Goal: Use online tool/utility

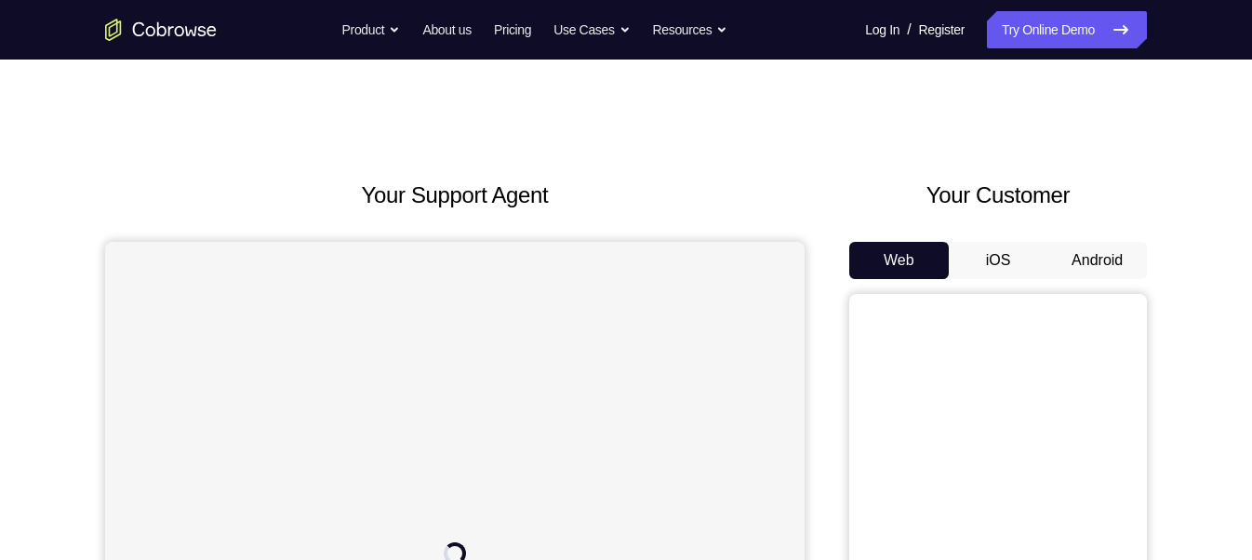
click at [1115, 253] on button "Android" at bounding box center [1098, 260] width 100 height 37
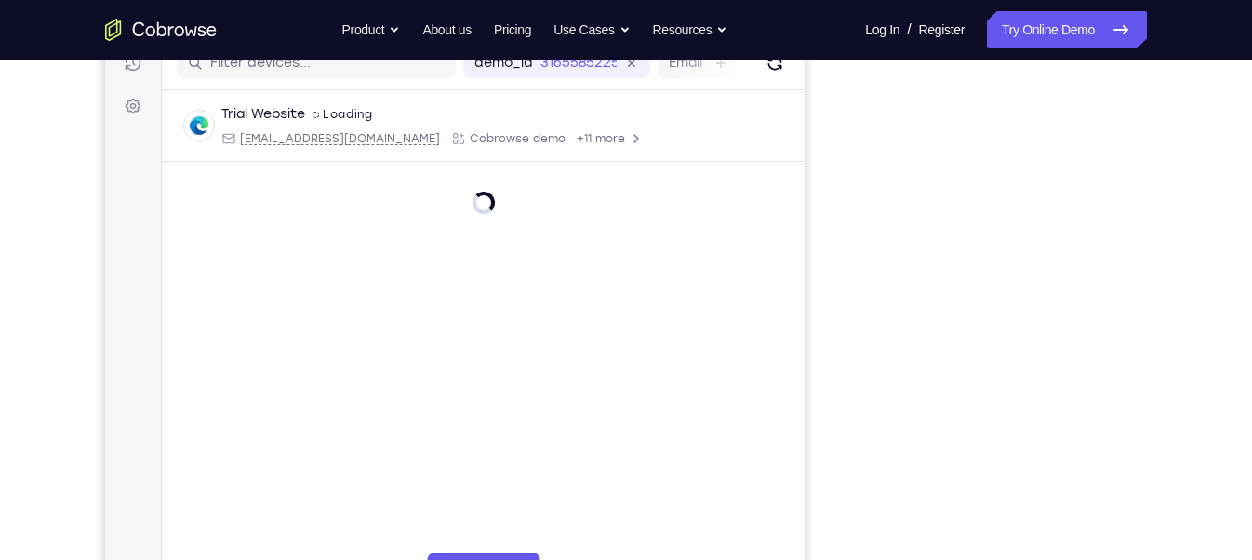
scroll to position [85, 0]
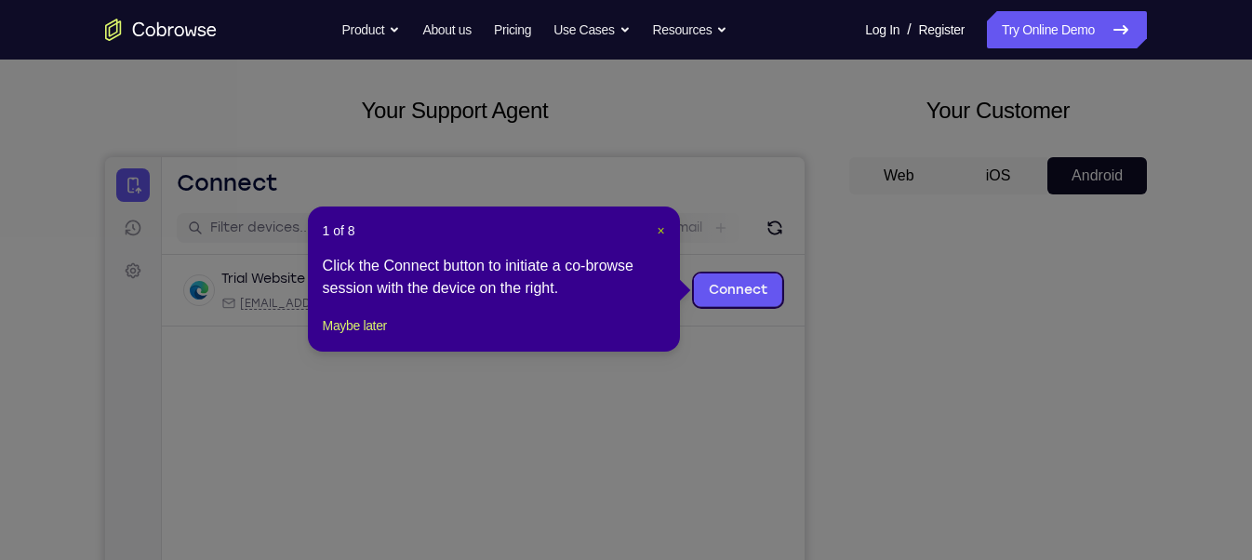
click at [660, 233] on span "×" at bounding box center [660, 230] width 7 height 15
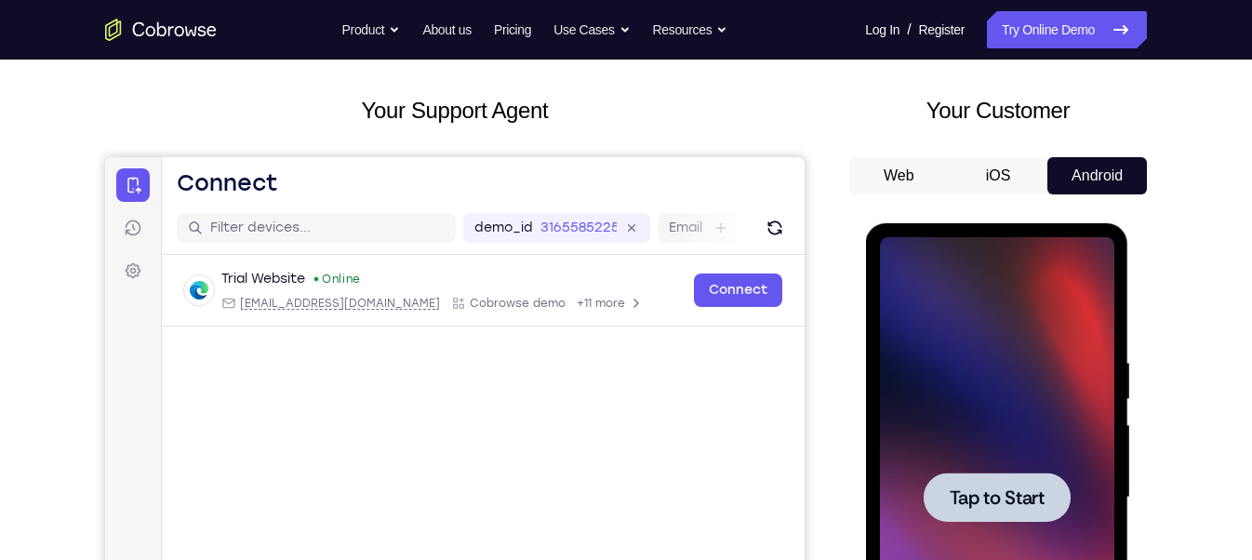
click at [1007, 502] on span "Tap to Start" at bounding box center [996, 497] width 95 height 19
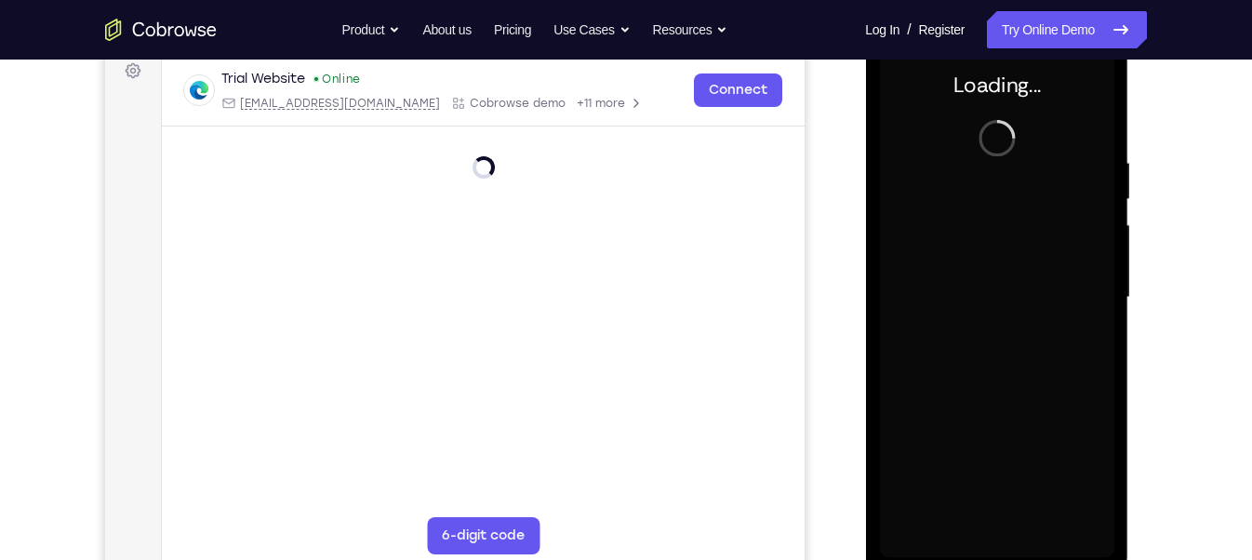
scroll to position [287, 0]
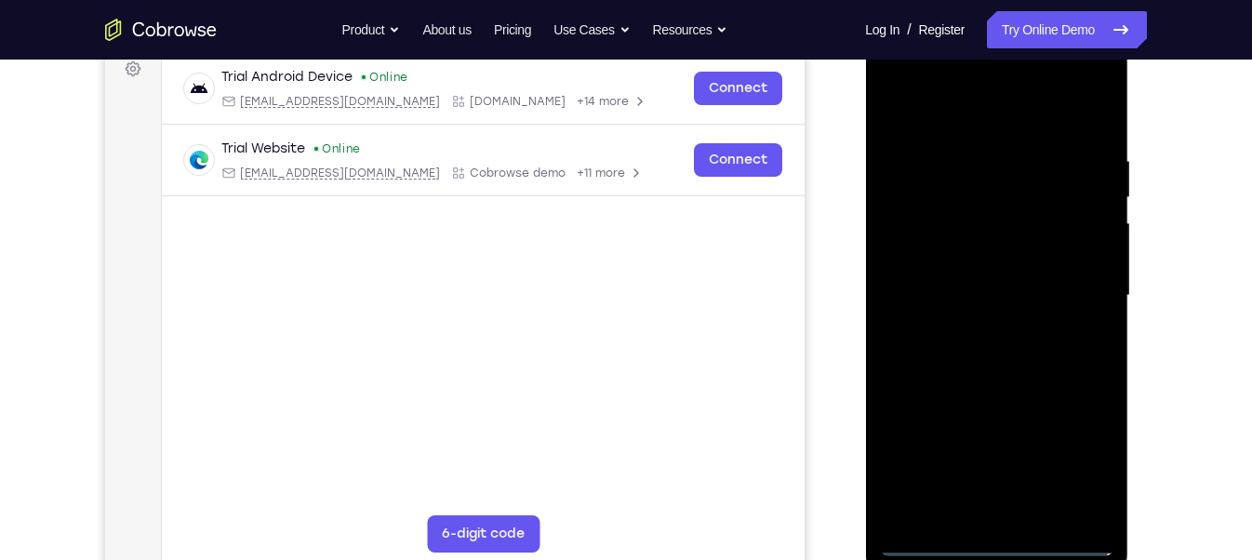
click at [995, 539] on div at bounding box center [996, 295] width 234 height 521
click at [1077, 479] on div at bounding box center [996, 295] width 234 height 521
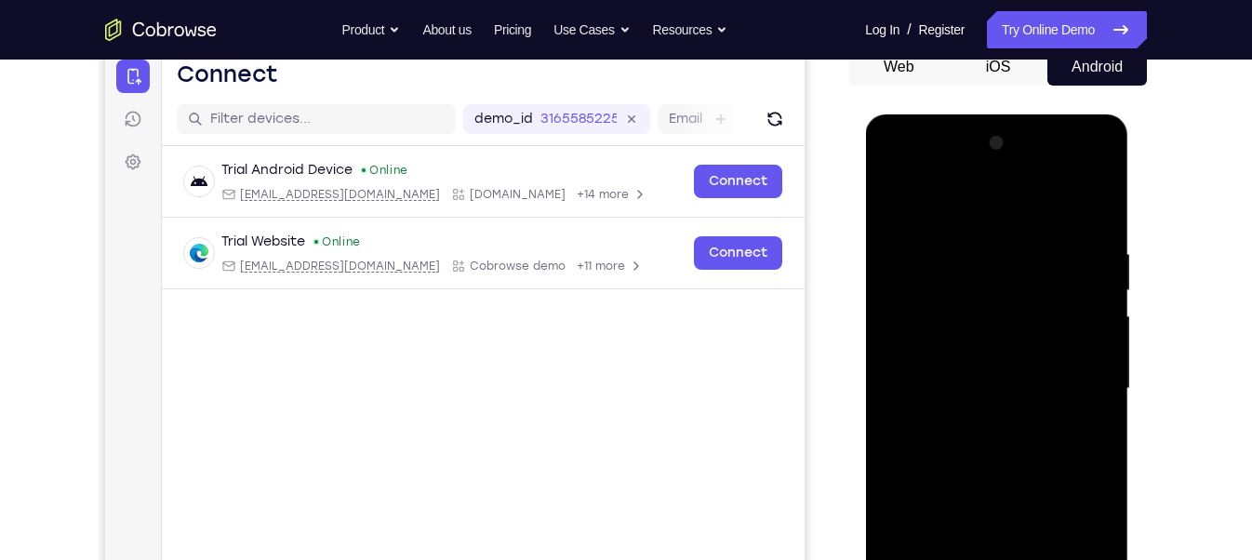
scroll to position [189, 0]
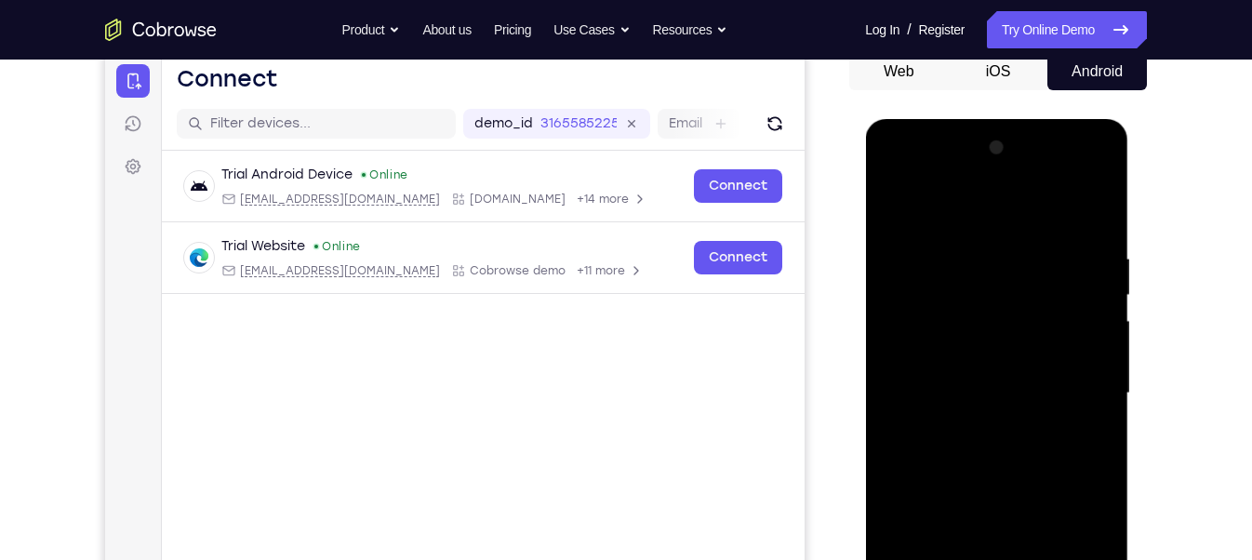
click at [895, 170] on div at bounding box center [996, 393] width 234 height 521
click at [1068, 386] on div at bounding box center [996, 393] width 234 height 521
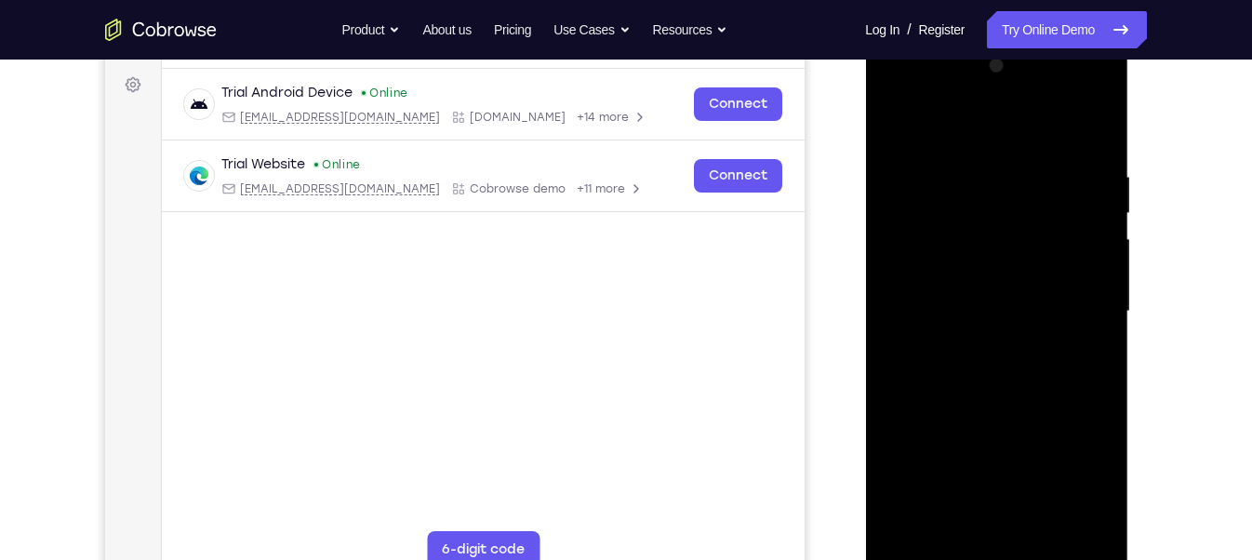
click at [967, 341] on div at bounding box center [996, 311] width 234 height 521
click at [971, 339] on div at bounding box center [996, 311] width 234 height 521
click at [979, 348] on div at bounding box center [996, 311] width 234 height 521
click at [1010, 264] on div at bounding box center [996, 311] width 234 height 521
click at [980, 294] on div at bounding box center [996, 311] width 234 height 521
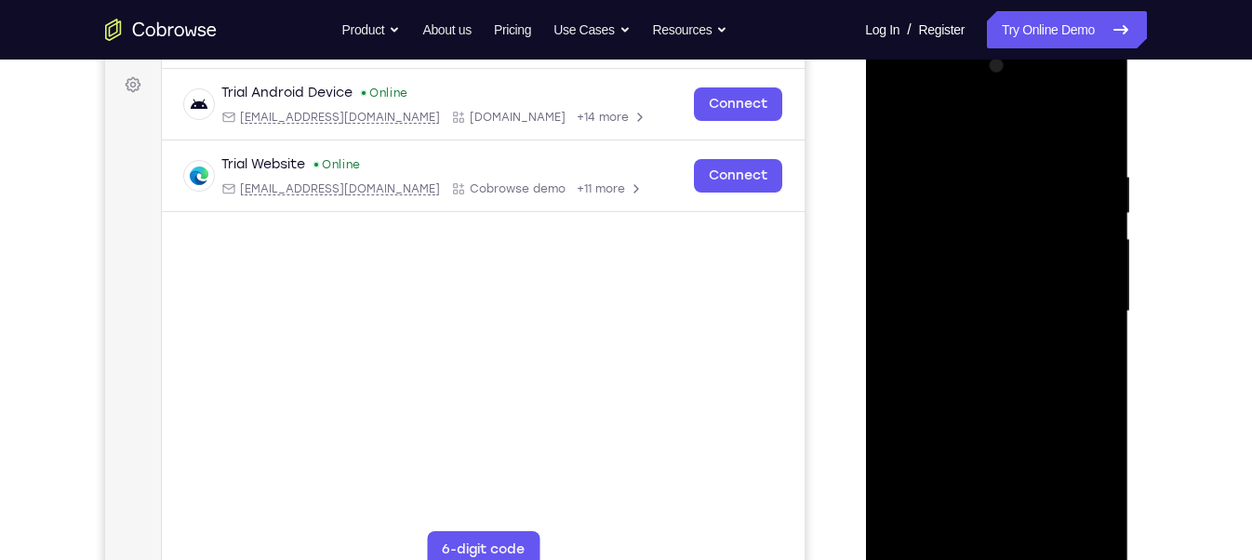
click at [1097, 256] on div at bounding box center [996, 311] width 234 height 521
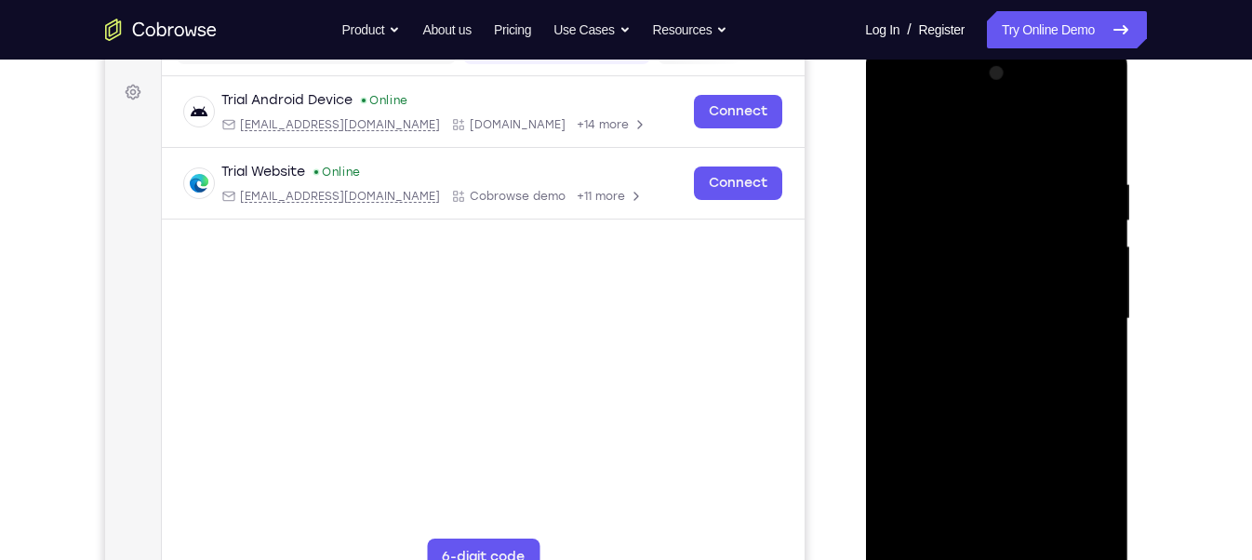
scroll to position [261, 0]
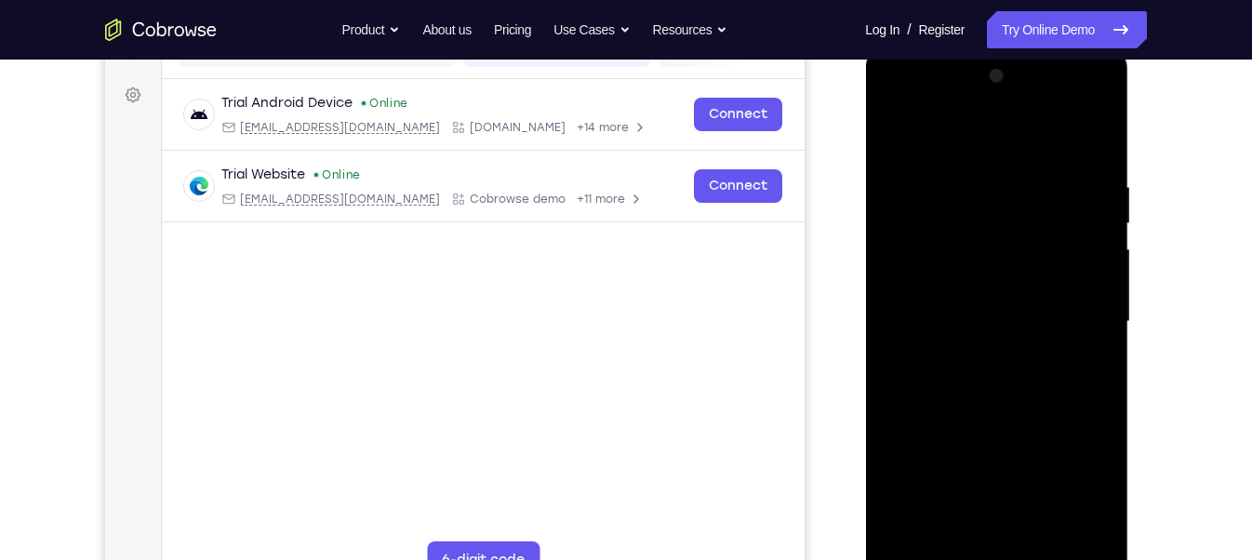
click at [993, 278] on div at bounding box center [996, 321] width 234 height 521
drag, startPoint x: 981, startPoint y: 147, endPoint x: 956, endPoint y: 82, distance: 69.8
click at [956, 82] on div at bounding box center [996, 321] width 234 height 521
click at [1004, 384] on div at bounding box center [996, 321] width 234 height 521
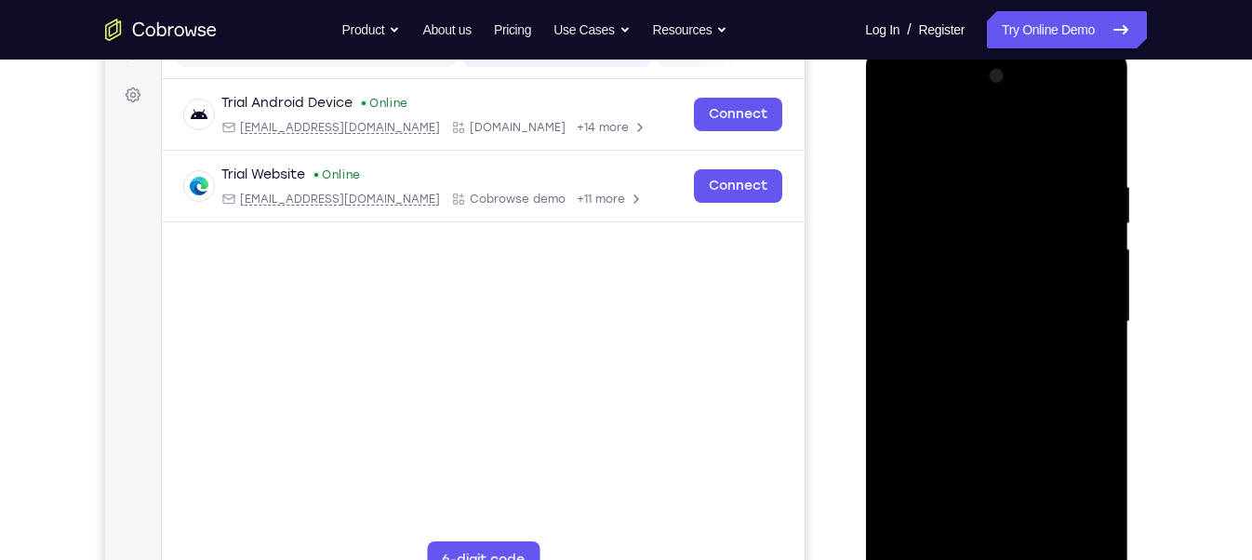
drag, startPoint x: 985, startPoint y: 401, endPoint x: 997, endPoint y: 295, distance: 106.7
click at [997, 295] on div at bounding box center [996, 321] width 234 height 521
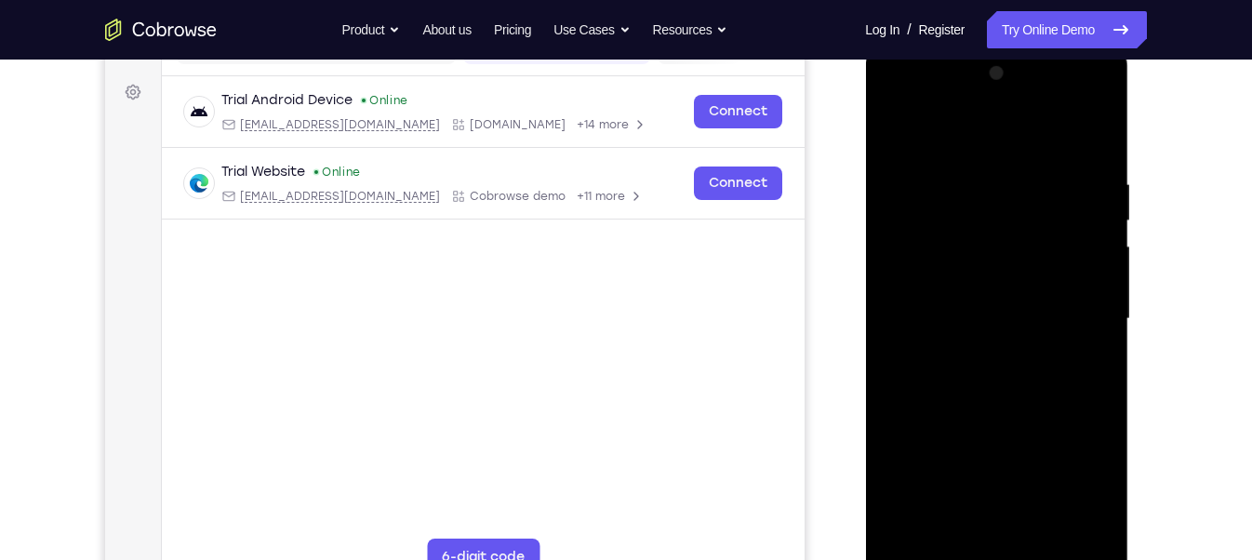
click at [1099, 220] on div at bounding box center [996, 319] width 234 height 521
click at [1104, 218] on div at bounding box center [996, 319] width 234 height 521
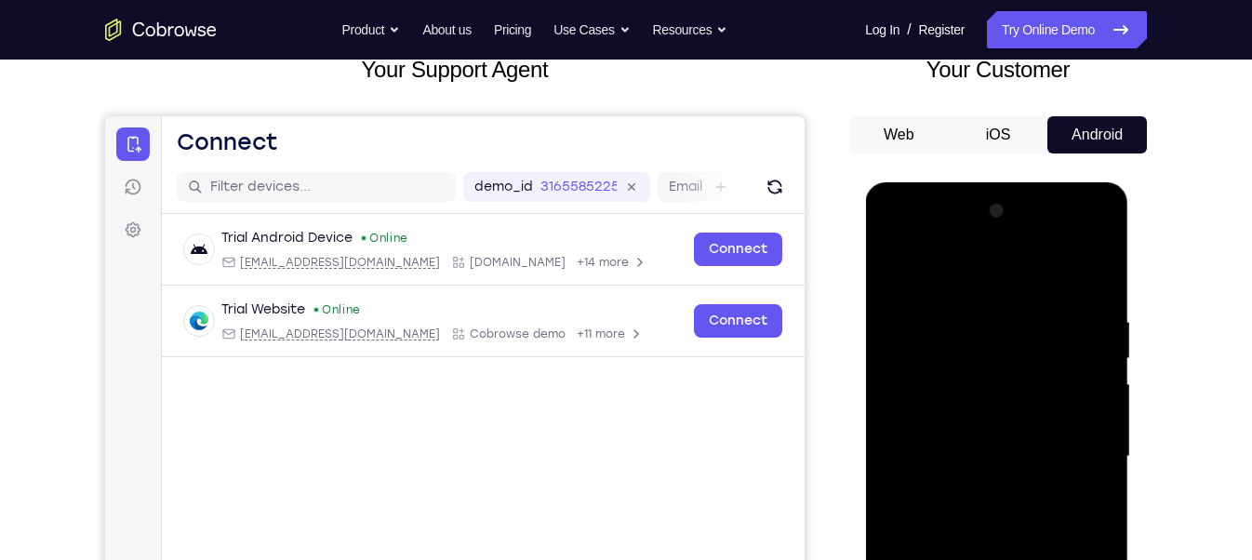
scroll to position [114, 0]
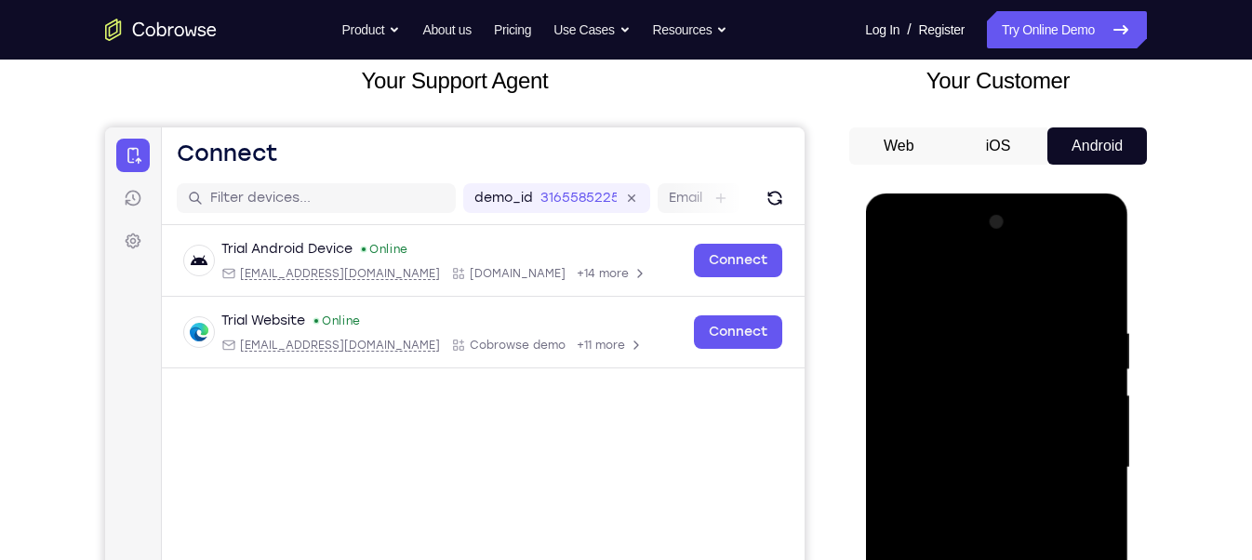
drag, startPoint x: 995, startPoint y: 376, endPoint x: 991, endPoint y: 485, distance: 108.9
click at [991, 485] on div at bounding box center [996, 467] width 234 height 521
click at [1026, 335] on div at bounding box center [996, 467] width 234 height 521
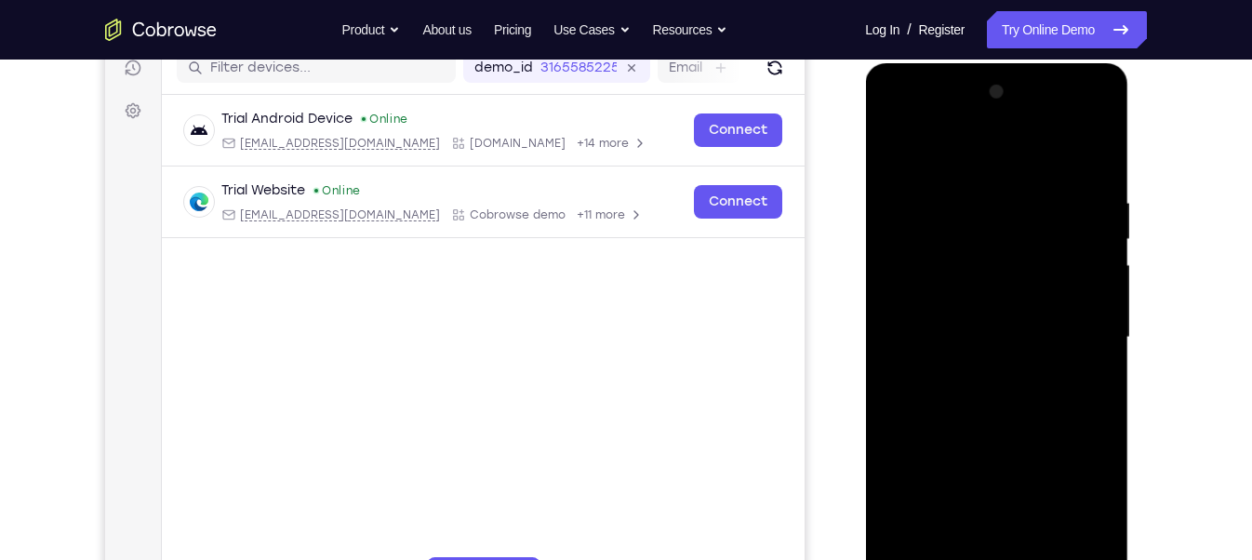
scroll to position [247, 0]
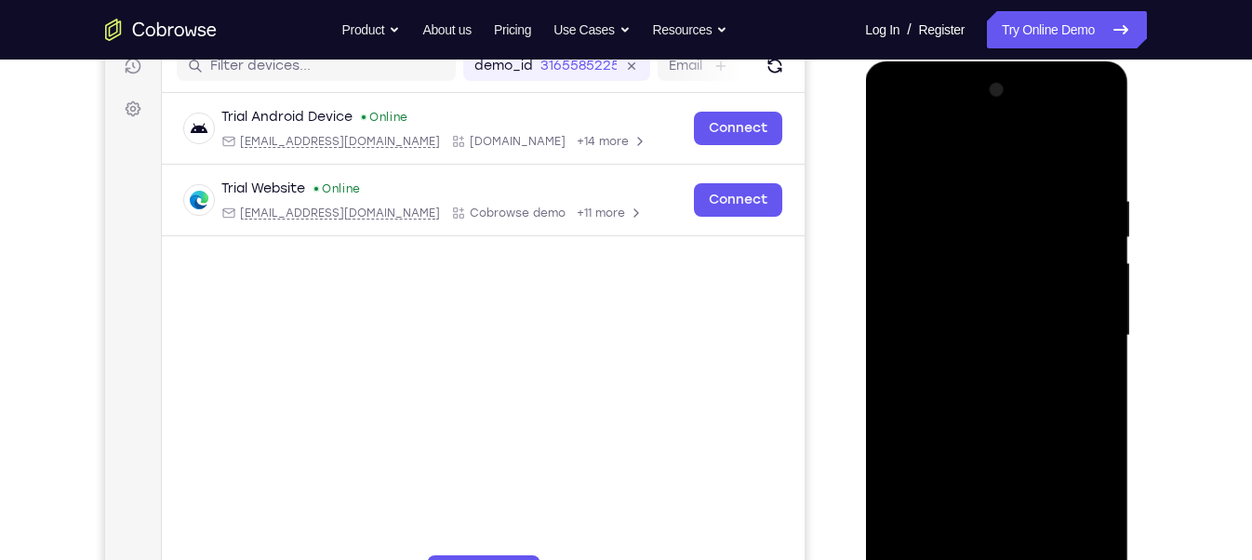
click at [975, 536] on div at bounding box center [996, 335] width 234 height 521
drag, startPoint x: 1031, startPoint y: 219, endPoint x: 998, endPoint y: 350, distance: 135.2
click at [998, 350] on div at bounding box center [996, 335] width 234 height 521
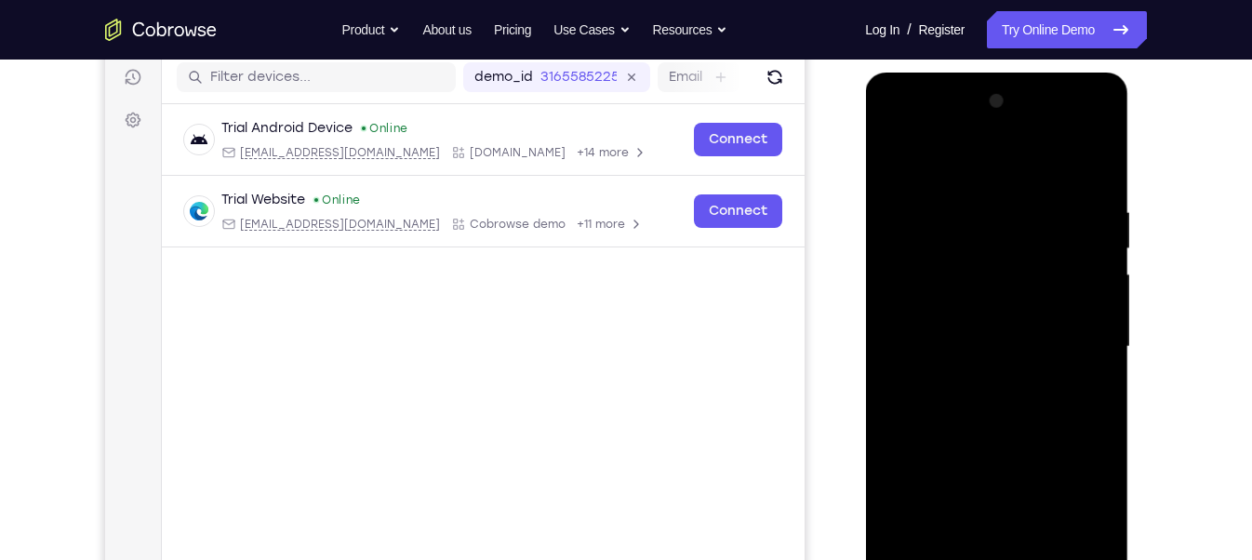
scroll to position [326, 0]
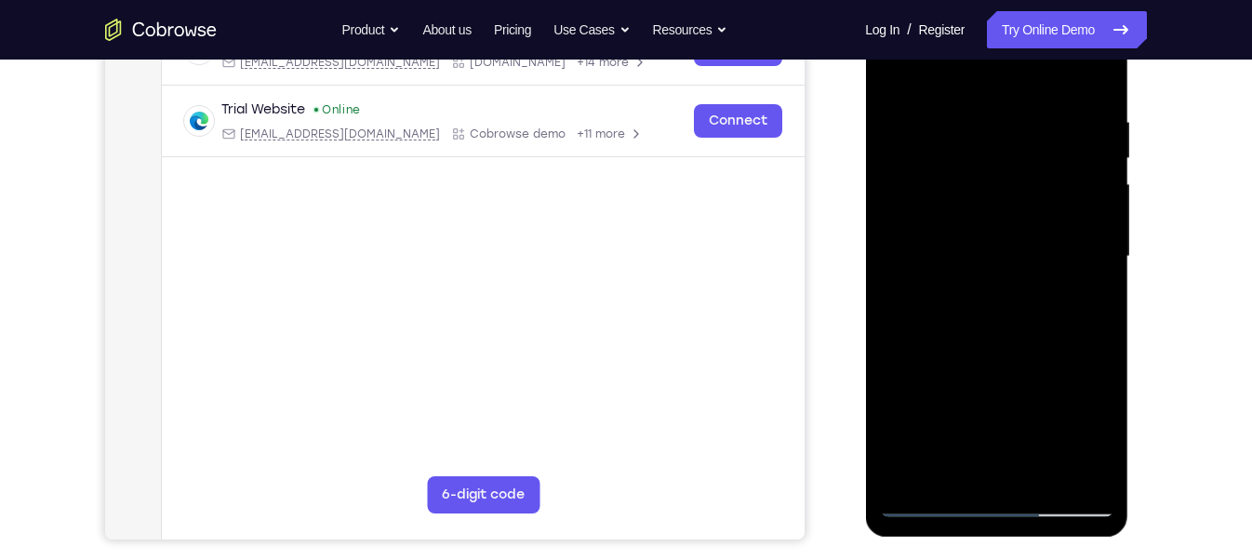
click at [916, 470] on div at bounding box center [996, 256] width 234 height 521
click at [1046, 472] on div at bounding box center [996, 256] width 234 height 521
click at [1007, 363] on div at bounding box center [996, 256] width 234 height 521
click at [902, 62] on div at bounding box center [996, 256] width 234 height 521
click at [967, 106] on div at bounding box center [996, 256] width 234 height 521
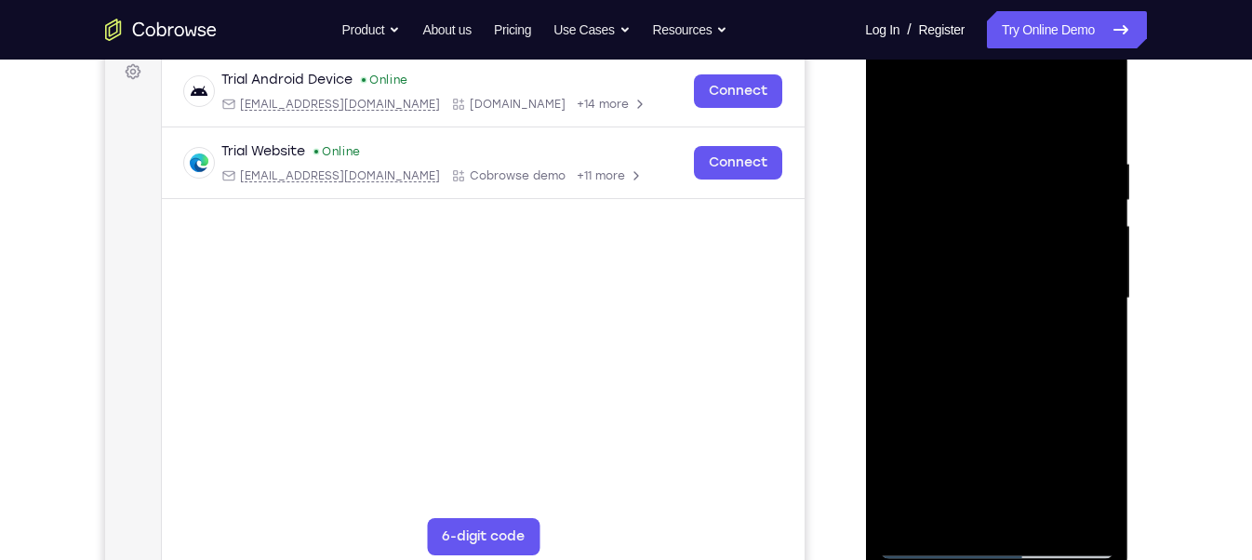
scroll to position [281, 0]
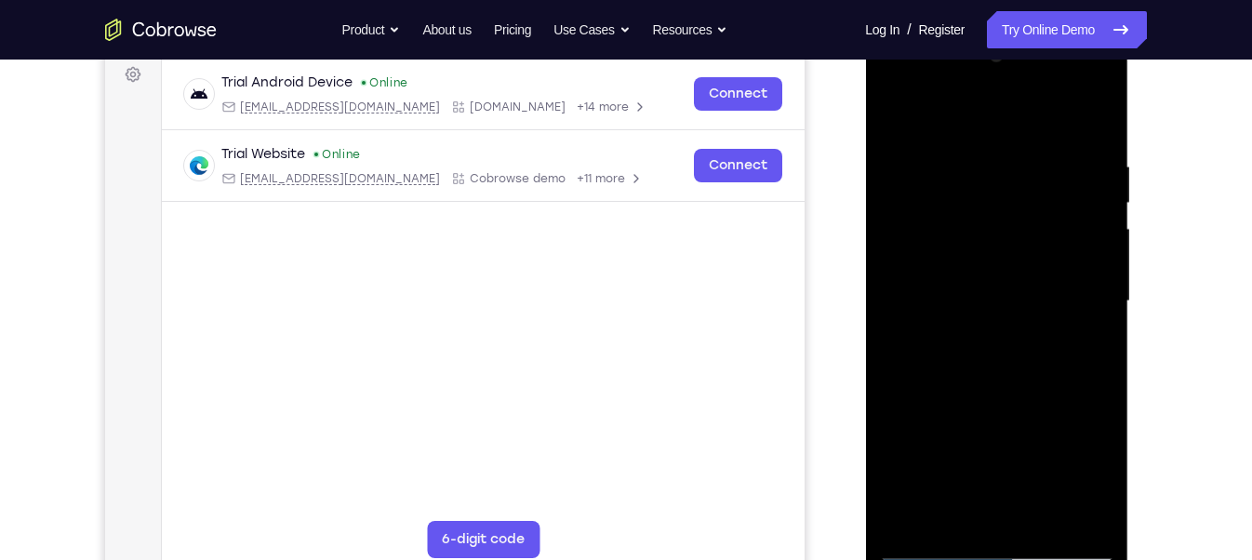
drag, startPoint x: 905, startPoint y: 284, endPoint x: 1014, endPoint y: 277, distance: 109.1
click at [1014, 277] on div at bounding box center [996, 301] width 234 height 521
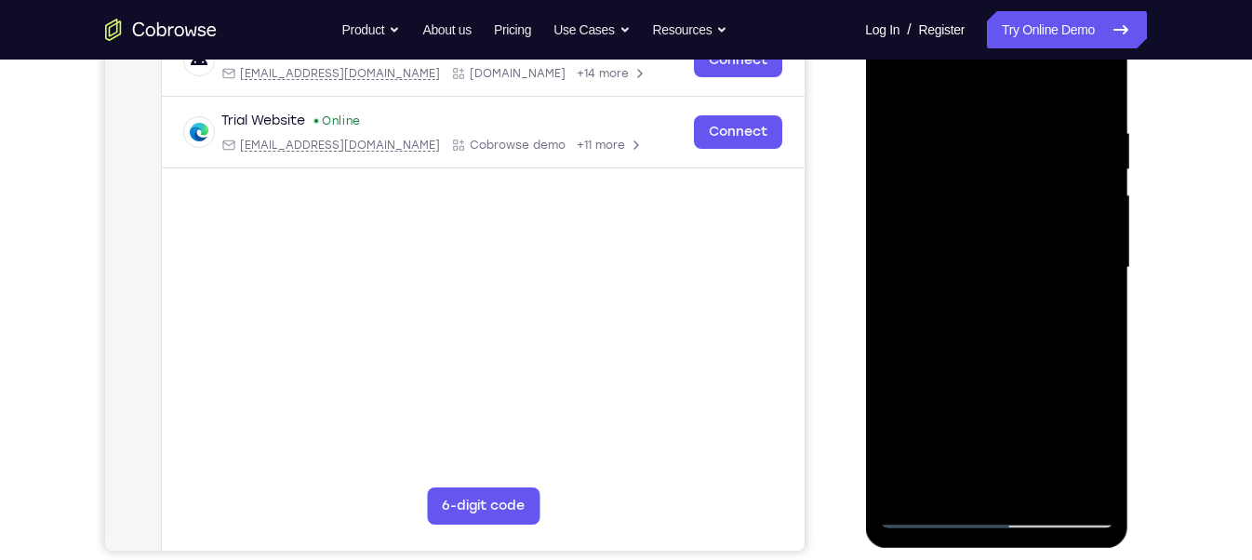
drag, startPoint x: 1095, startPoint y: 264, endPoint x: 996, endPoint y: 274, distance: 100.1
click at [996, 274] on div at bounding box center [996, 267] width 234 height 521
click at [1094, 484] on div at bounding box center [996, 267] width 234 height 521
click at [927, 369] on div at bounding box center [996, 267] width 234 height 521
click at [983, 487] on div at bounding box center [996, 267] width 234 height 521
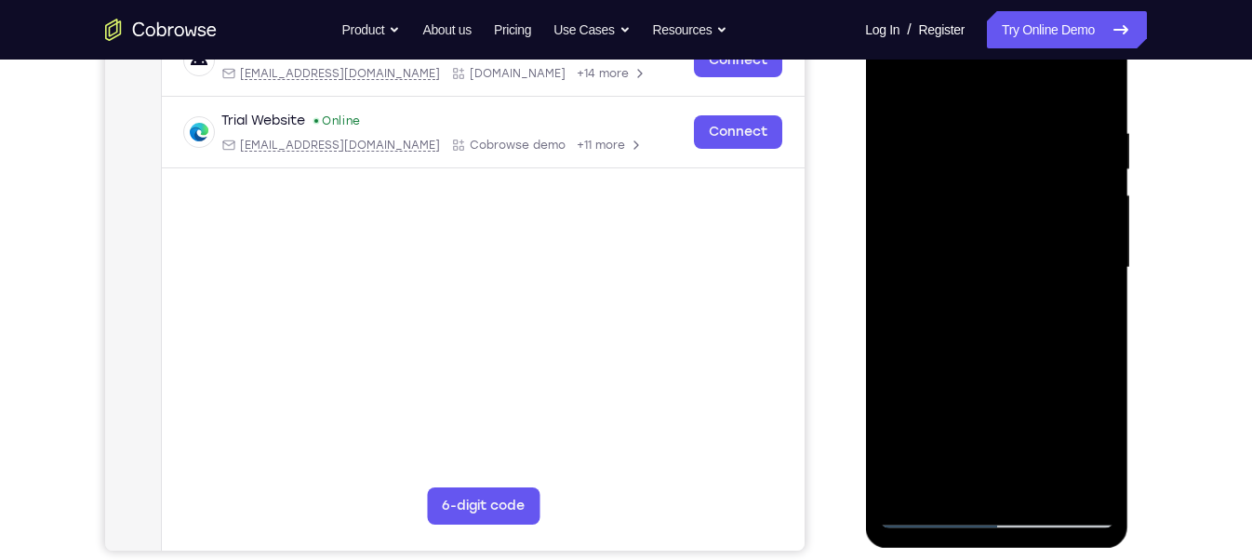
click at [952, 477] on div at bounding box center [996, 267] width 234 height 521
click at [1012, 335] on div at bounding box center [996, 267] width 234 height 521
click at [1002, 433] on div at bounding box center [996, 267] width 234 height 521
click at [1046, 250] on div at bounding box center [996, 267] width 234 height 521
click at [1054, 479] on div at bounding box center [996, 267] width 234 height 521
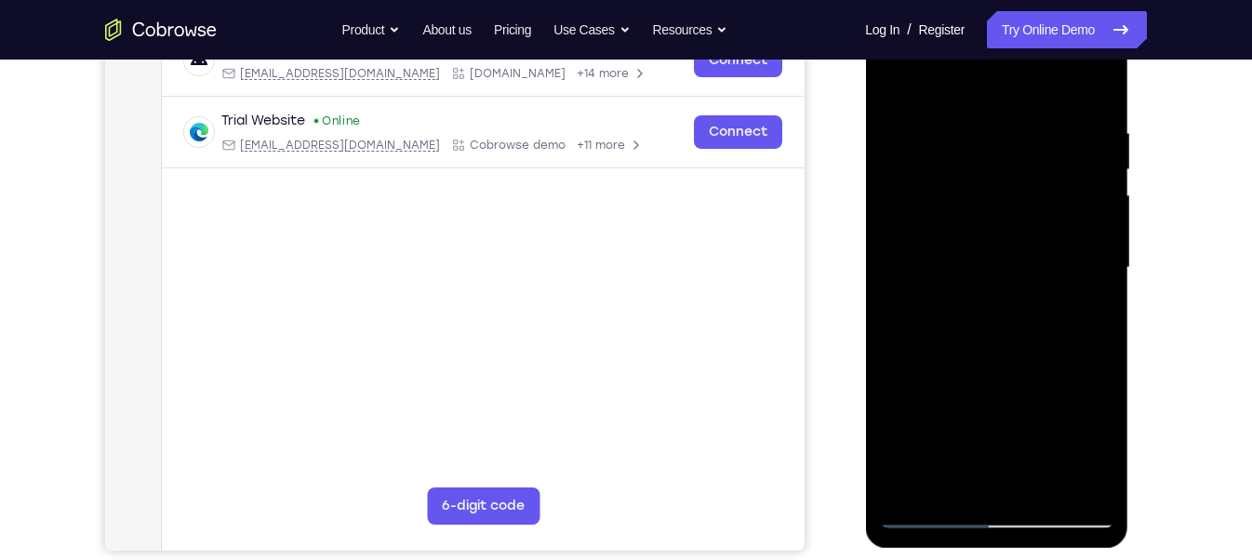
click at [1084, 479] on div at bounding box center [996, 267] width 234 height 521
drag, startPoint x: 1064, startPoint y: 381, endPoint x: 890, endPoint y: 381, distance: 173.1
click at [890, 381] on div at bounding box center [996, 267] width 234 height 521
click at [1094, 334] on div at bounding box center [996, 267] width 234 height 521
click at [1093, 335] on div at bounding box center [996, 267] width 234 height 521
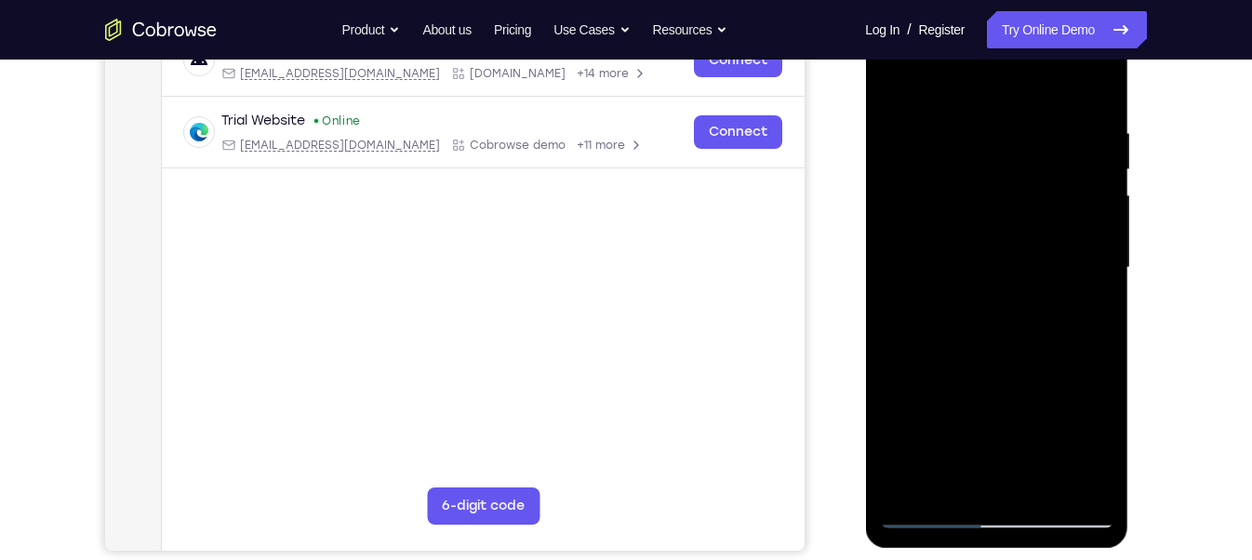
click at [1093, 335] on div at bounding box center [996, 267] width 234 height 521
drag, startPoint x: 1094, startPoint y: 330, endPoint x: 948, endPoint y: 343, distance: 146.7
click at [948, 343] on div at bounding box center [996, 267] width 234 height 521
drag, startPoint x: 1035, startPoint y: 346, endPoint x: 890, endPoint y: 313, distance: 149.0
click at [890, 313] on div at bounding box center [996, 267] width 234 height 521
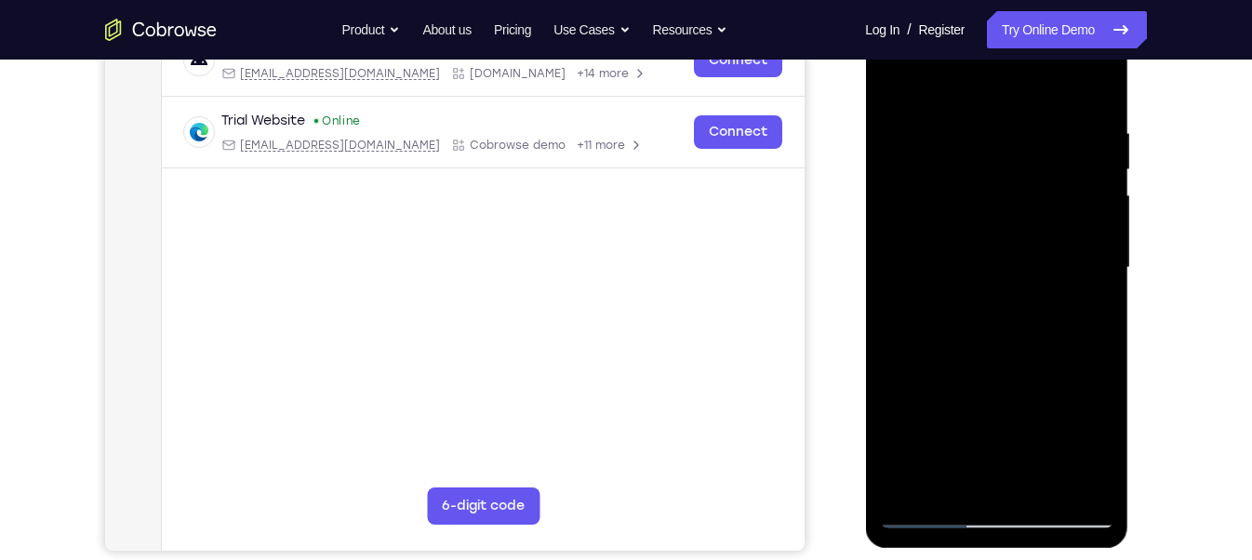
click at [1091, 481] on div at bounding box center [996, 267] width 234 height 521
click at [1101, 83] on div at bounding box center [996, 267] width 234 height 521
click at [1094, 94] on div at bounding box center [996, 267] width 234 height 521
drag, startPoint x: 1041, startPoint y: 208, endPoint x: 1000, endPoint y: 542, distance: 335.6
click at [1000, 542] on div at bounding box center [996, 270] width 263 height 555
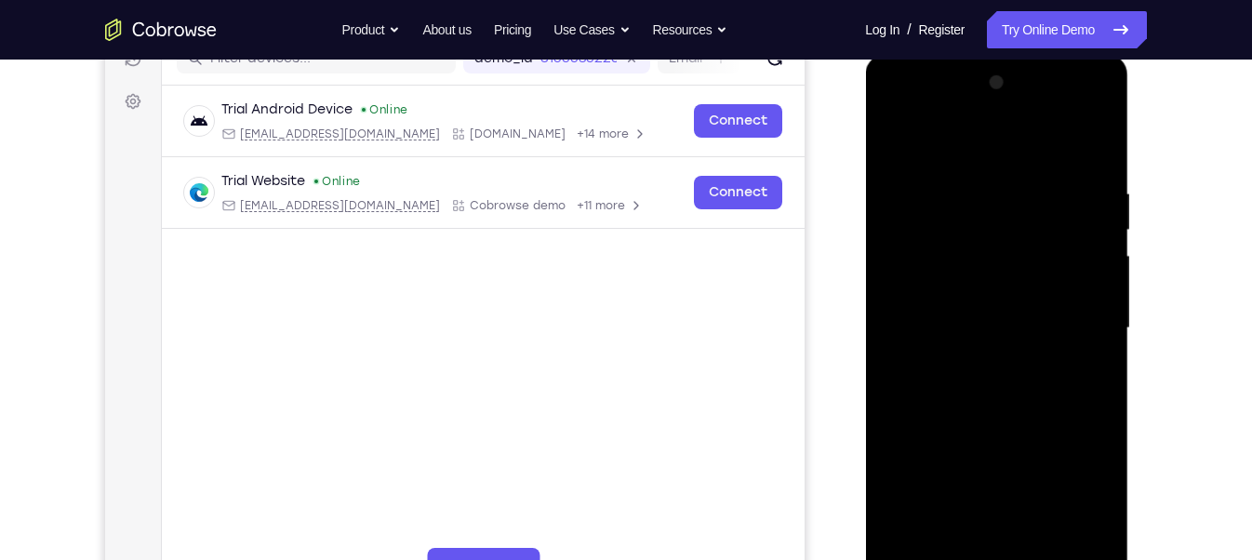
scroll to position [252, 0]
click at [1100, 142] on div at bounding box center [996, 330] width 234 height 521
click at [901, 146] on div at bounding box center [996, 330] width 234 height 521
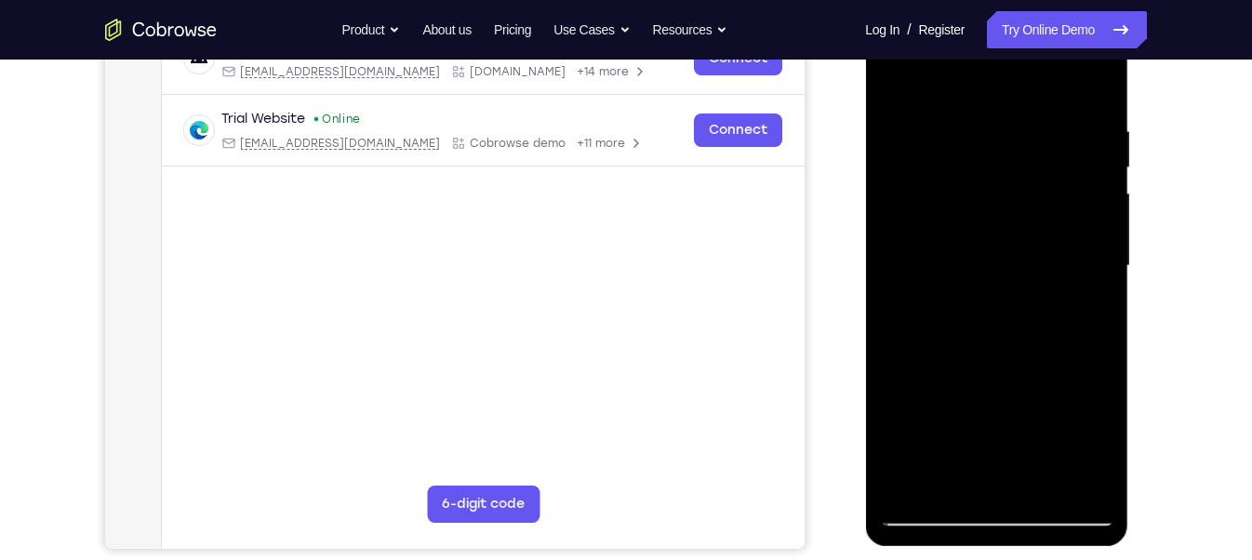
scroll to position [316, 0]
click at [981, 139] on div at bounding box center [996, 266] width 234 height 521
click at [961, 475] on div at bounding box center [996, 266] width 234 height 521
